Goal: Transaction & Acquisition: Subscribe to service/newsletter

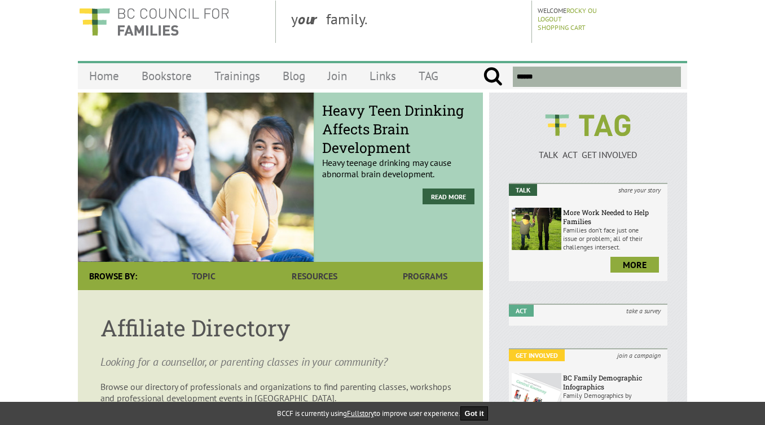
scroll to position [56, 0]
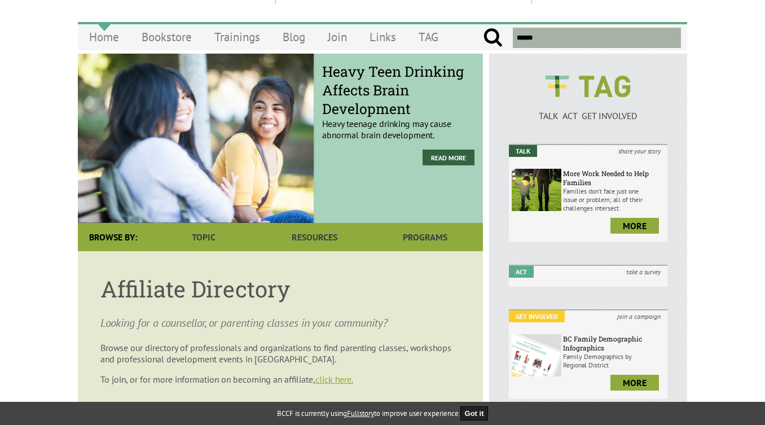
click at [107, 38] on link "Home" at bounding box center [104, 37] width 52 height 27
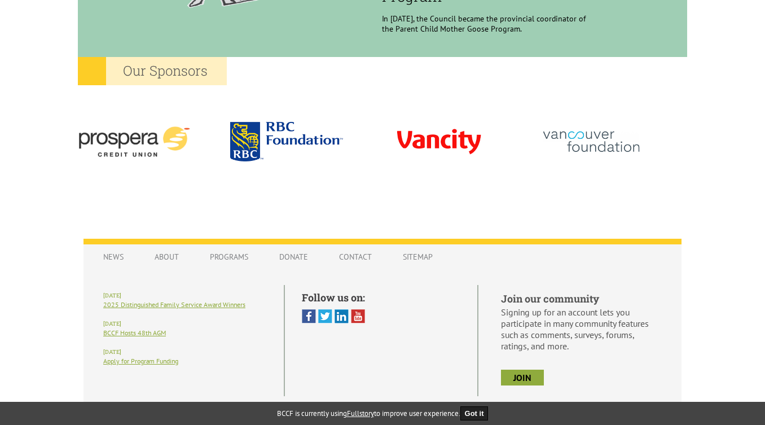
scroll to position [1062, 0]
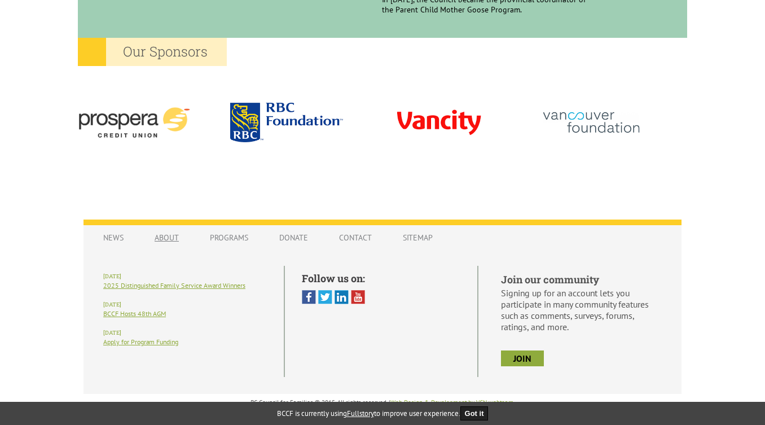
click at [164, 234] on link "About" at bounding box center [166, 237] width 47 height 21
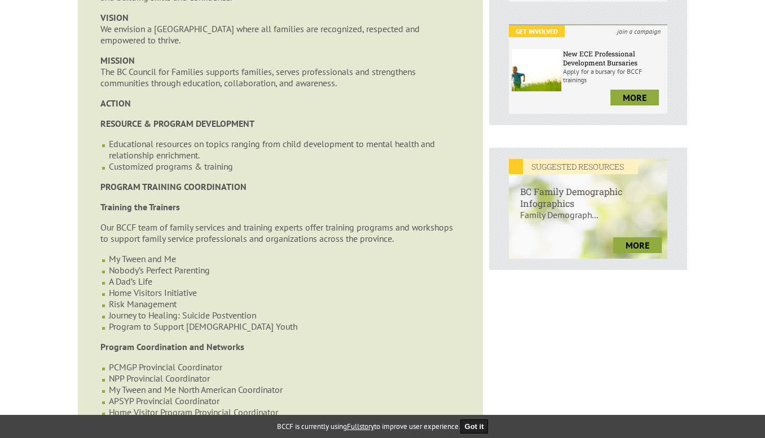
scroll to position [306, 0]
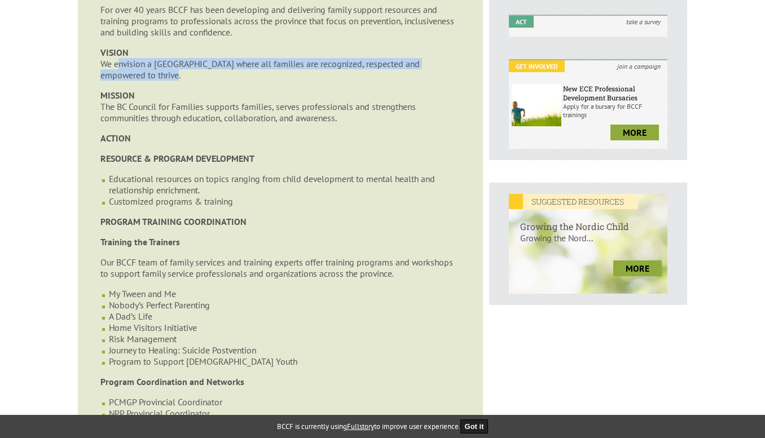
drag, startPoint x: 114, startPoint y: 64, endPoint x: 131, endPoint y: 78, distance: 22.0
click at [131, 78] on p "VISION We envision a British Columbia where all families are recognized, respec…" at bounding box center [280, 64] width 360 height 34
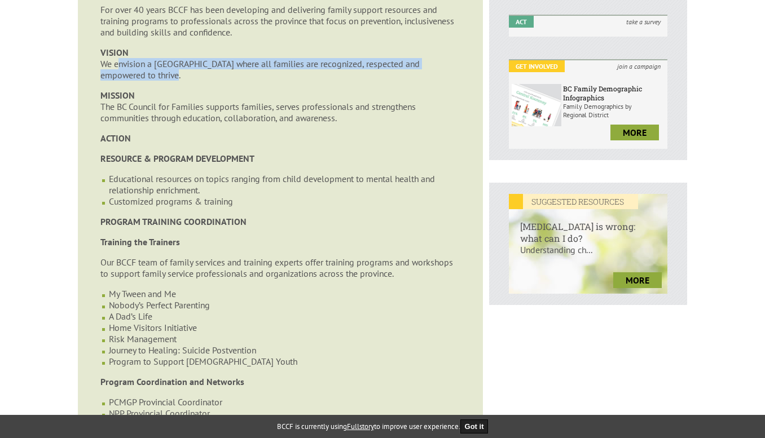
copy p "envision a British Columbia where all families are recognized, respected and em…"
drag, startPoint x: 102, startPoint y: 112, endPoint x: 345, endPoint y: 122, distance: 243.8
click at [345, 122] on p "MISSION The BC Council for Families supports families, serves professionals and…" at bounding box center [280, 107] width 360 height 34
copy p "The BC Council for Families supports families, serves professionals and strengt…"
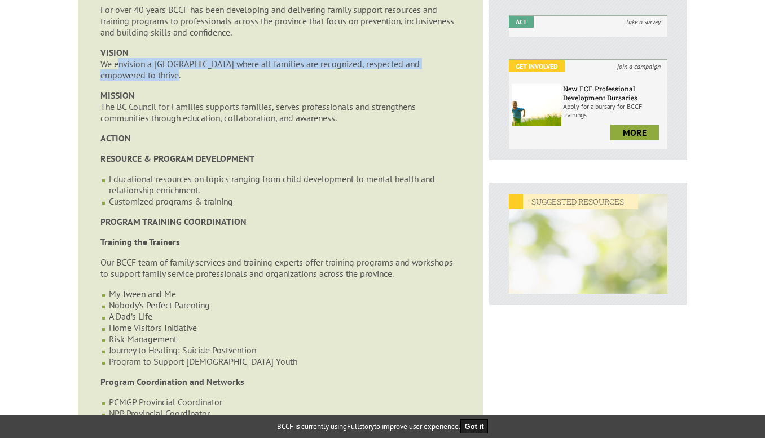
scroll to position [0, 0]
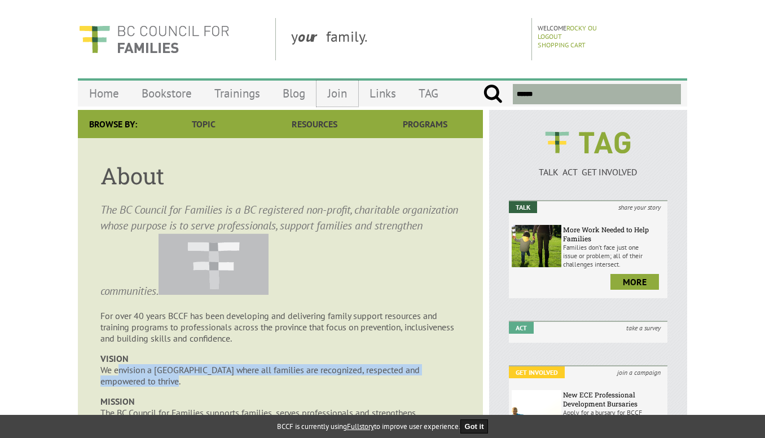
click at [338, 91] on link "Join" at bounding box center [337, 93] width 42 height 27
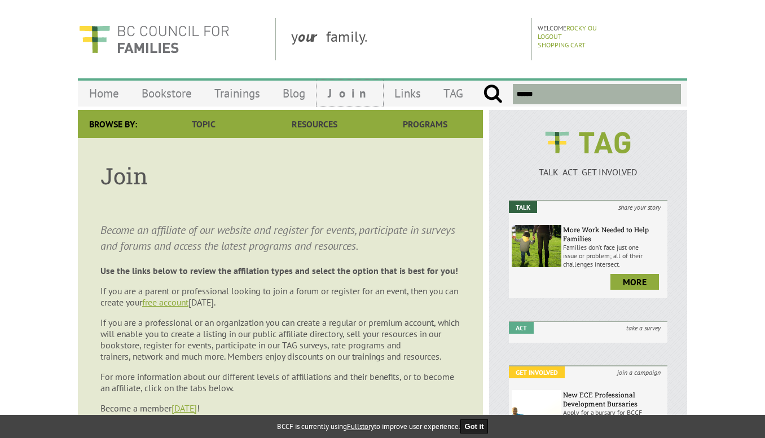
click at [337, 91] on link "Join" at bounding box center [349, 93] width 67 height 27
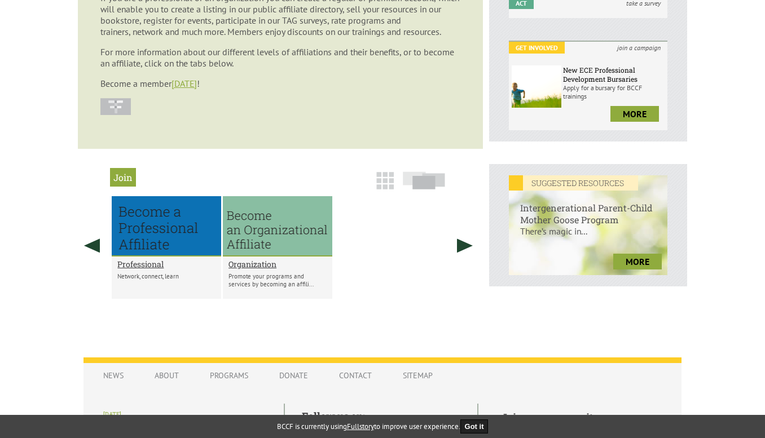
scroll to position [338, 0]
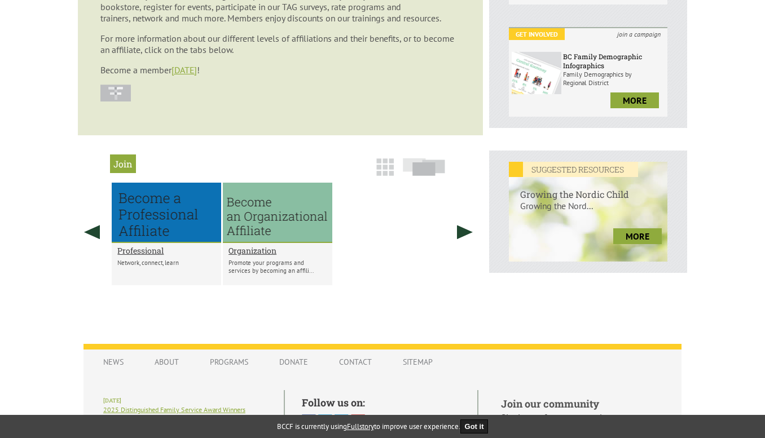
click at [138, 256] on h2 "Professional" at bounding box center [166, 250] width 98 height 11
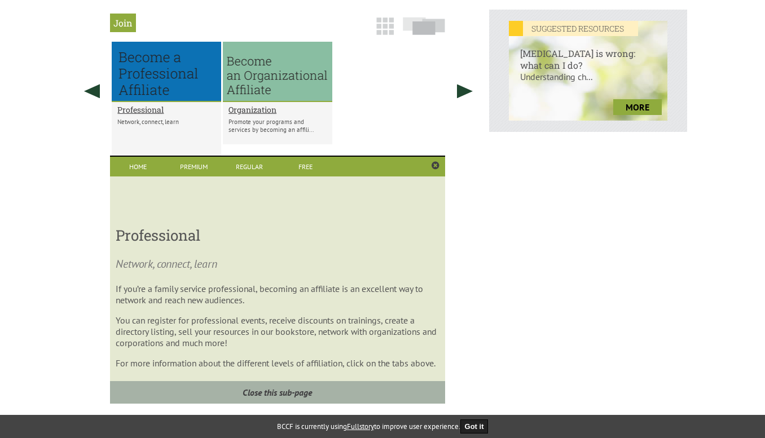
scroll to position [439, 0]
